Goal: Task Accomplishment & Management: Use online tool/utility

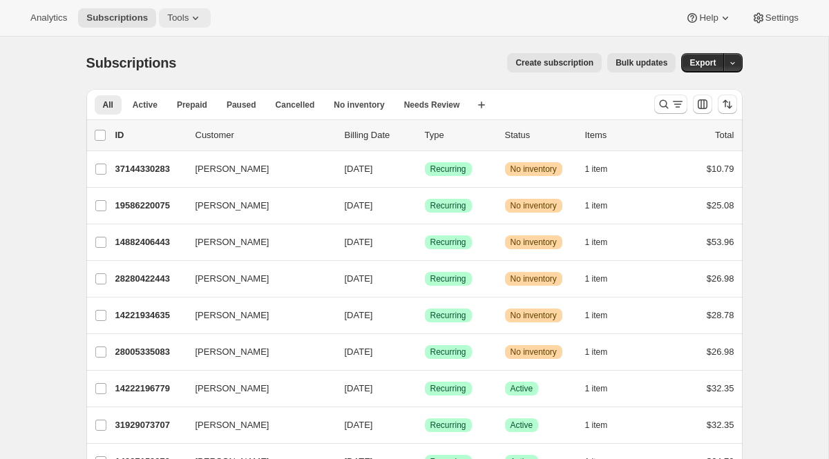
click at [197, 16] on icon at bounding box center [196, 18] width 14 height 14
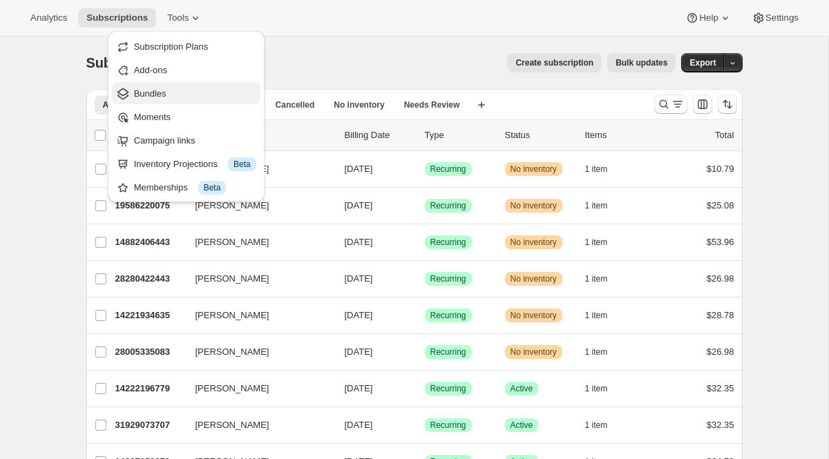
click at [180, 93] on span "Bundles" at bounding box center [195, 94] width 122 height 14
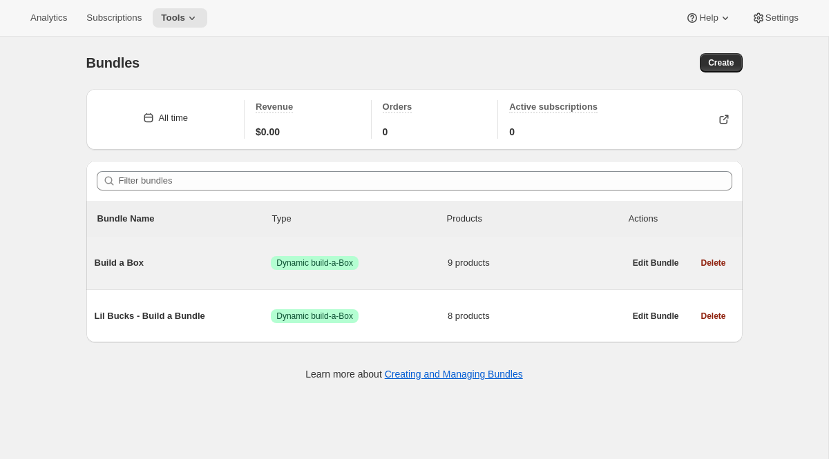
click at [184, 269] on span "Build a Box" at bounding box center [183, 263] width 177 height 14
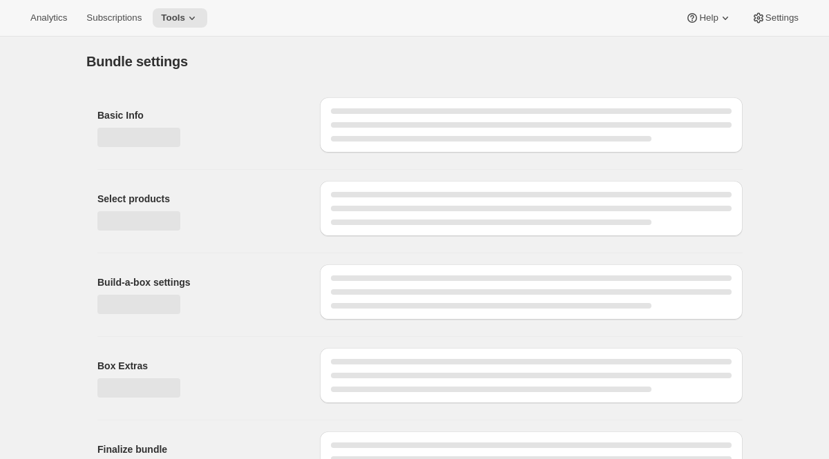
type input "Build a Box"
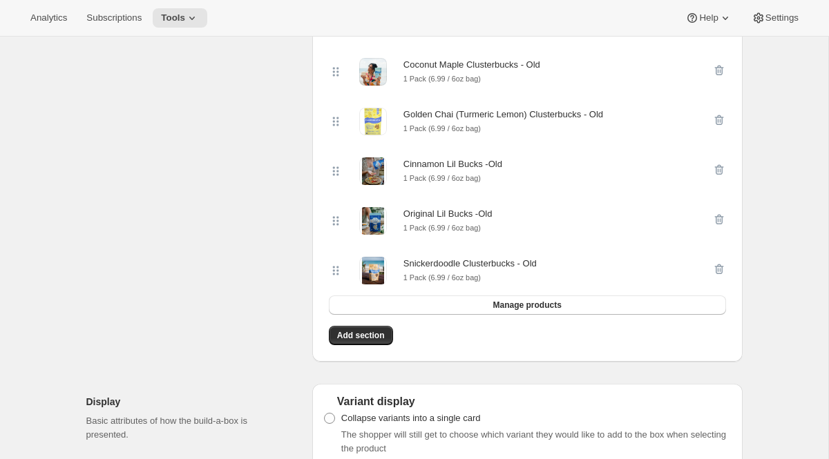
scroll to position [643, 0]
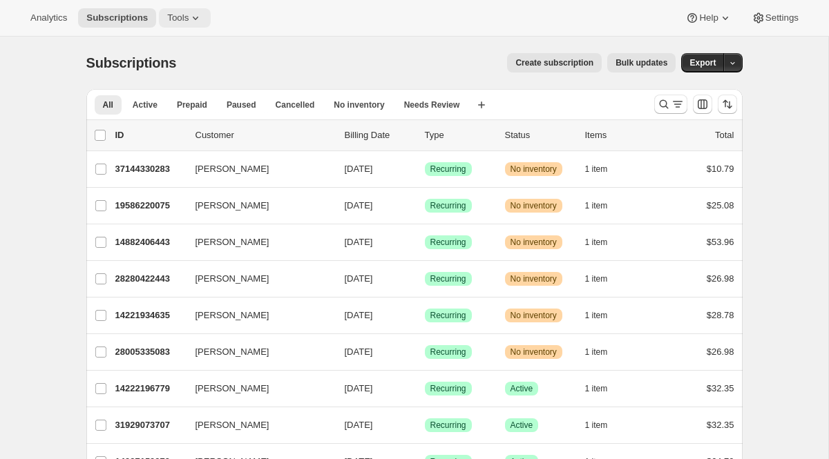
click at [202, 15] on icon at bounding box center [196, 18] width 14 height 14
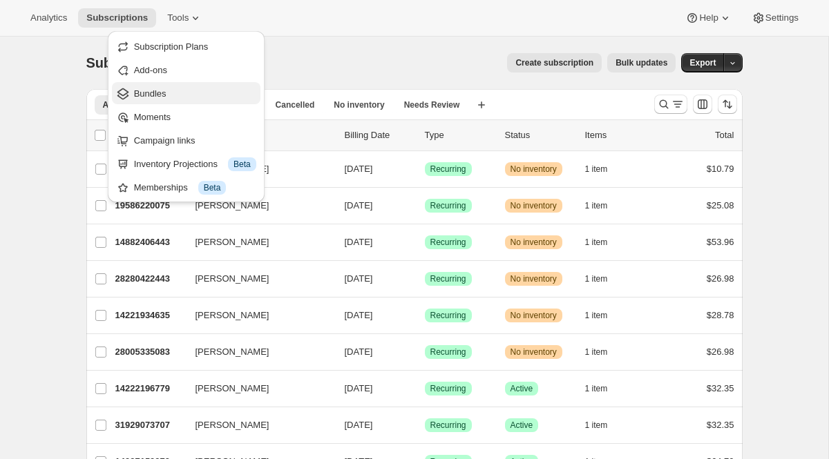
click at [191, 91] on span "Bundles" at bounding box center [195, 94] width 122 height 14
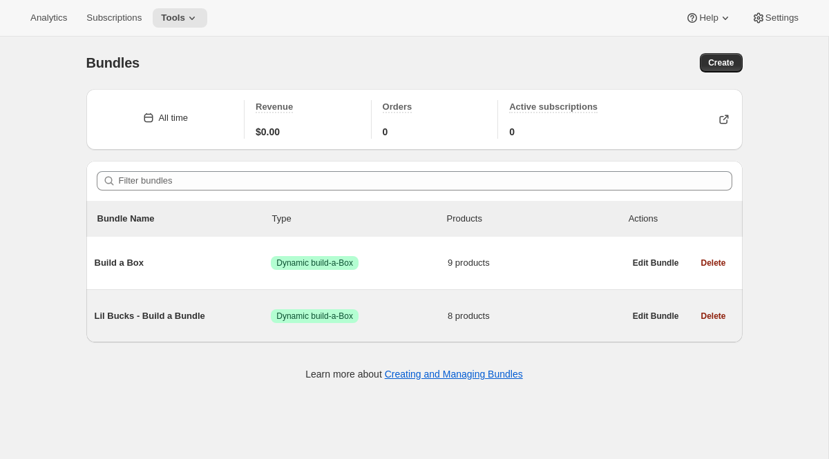
click at [169, 318] on span "Lil Bucks - Build a Bundle" at bounding box center [183, 316] width 177 height 14
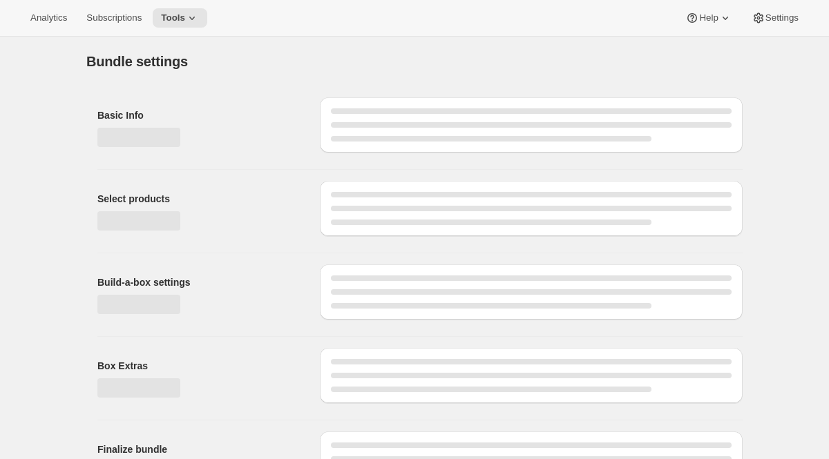
type input "Lil Bucks - Build a Bundle"
radio input "true"
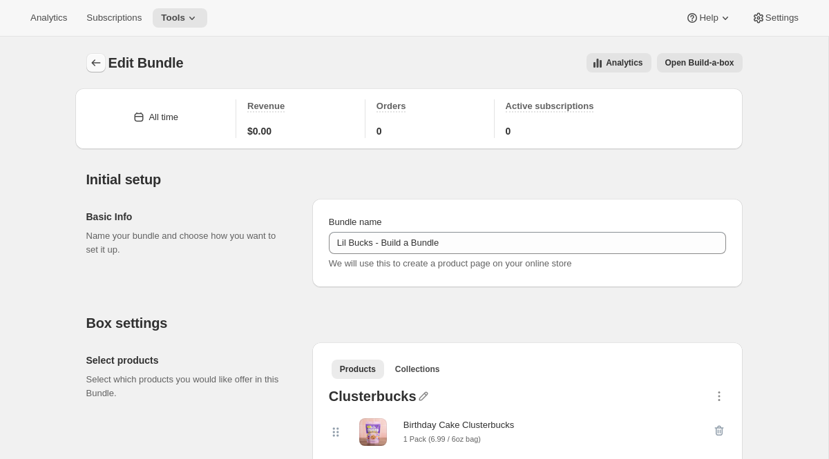
click at [95, 70] on button "Bundles" at bounding box center [95, 62] width 19 height 19
